Goal: Obtain resource: Obtain resource

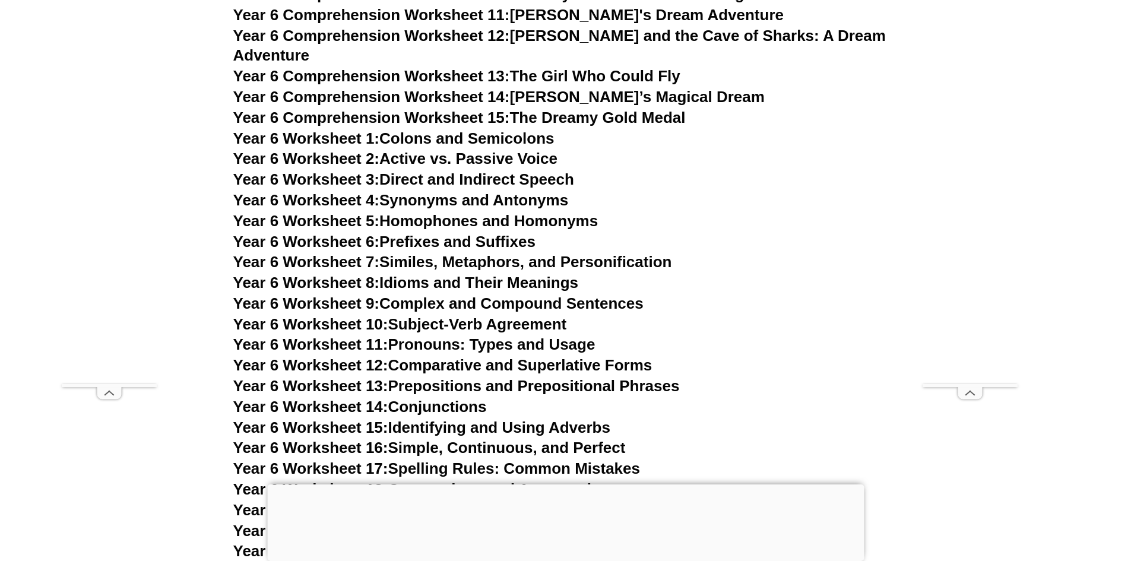
scroll to position [6980, 0]
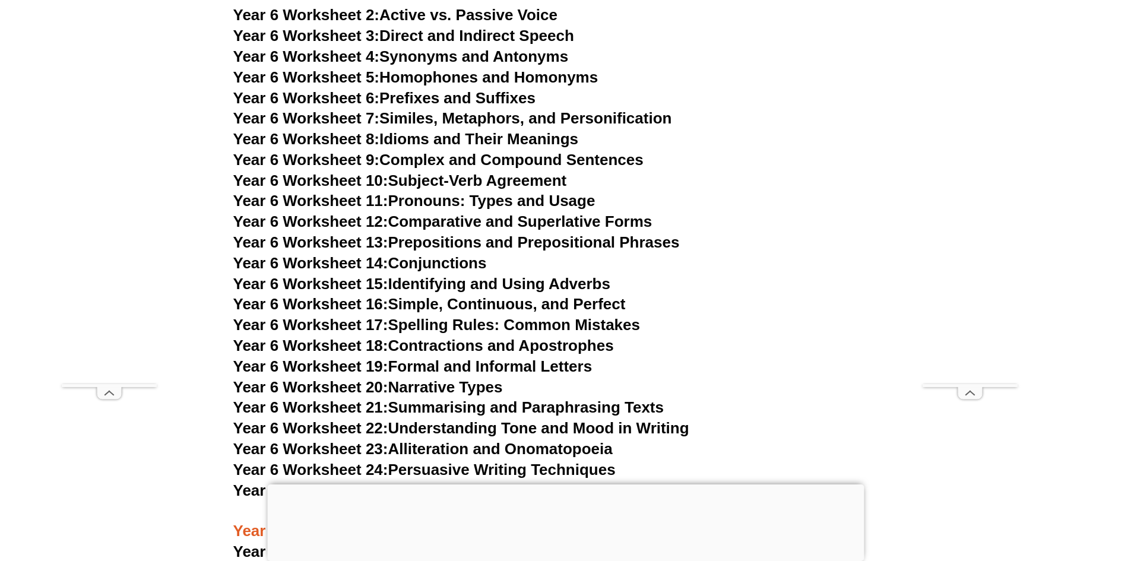
scroll to position [7099, 0]
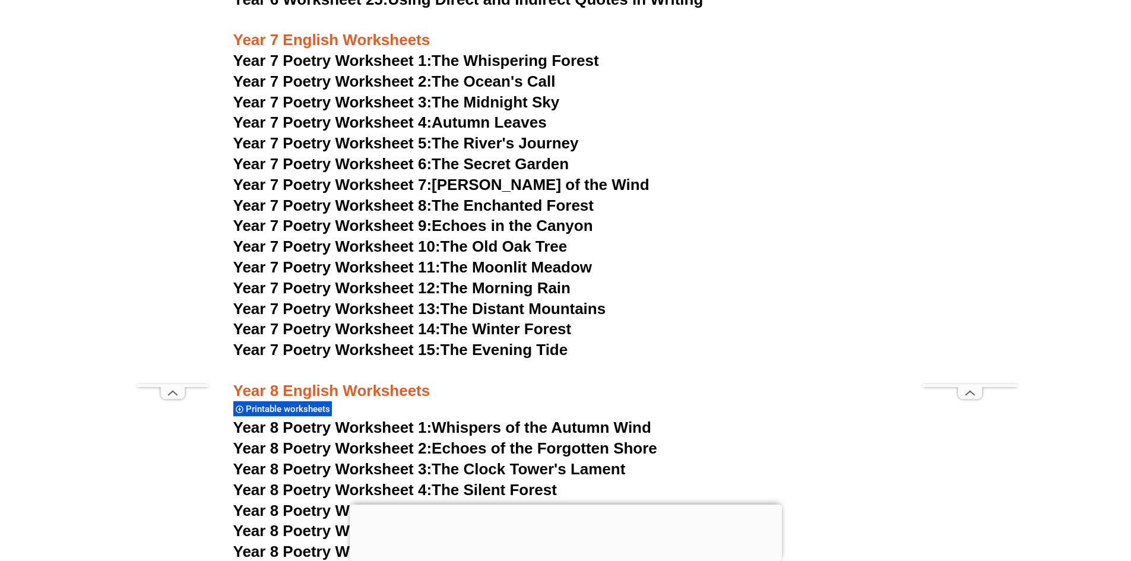
scroll to position [7590, 0]
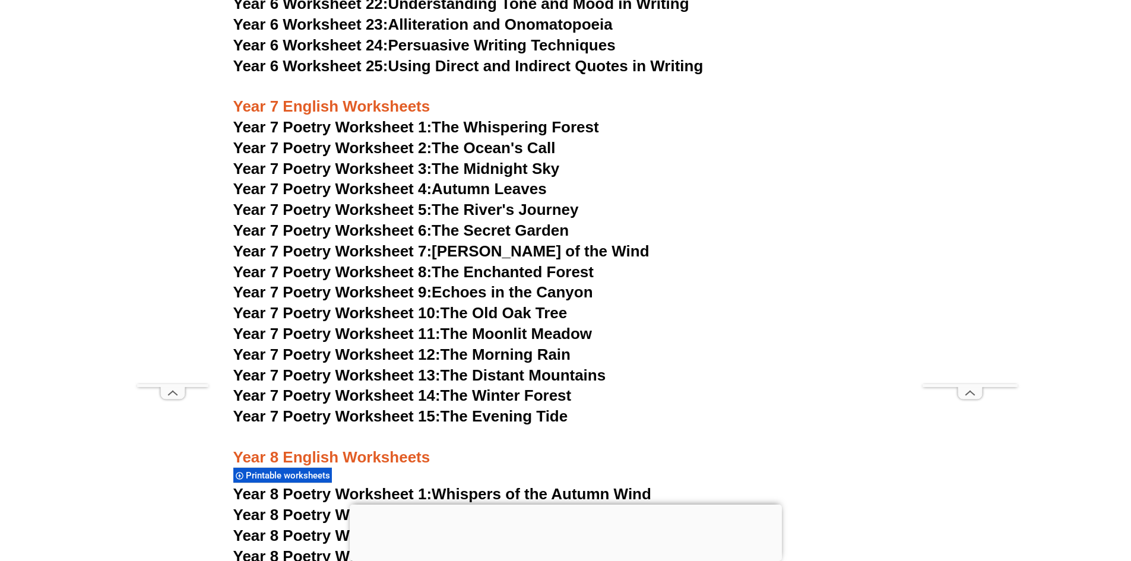
click at [493, 118] on link "Year 7 Poetry Worksheet 1: The Whispering Forest" at bounding box center [416, 127] width 366 height 18
